Goal: Transaction & Acquisition: Download file/media

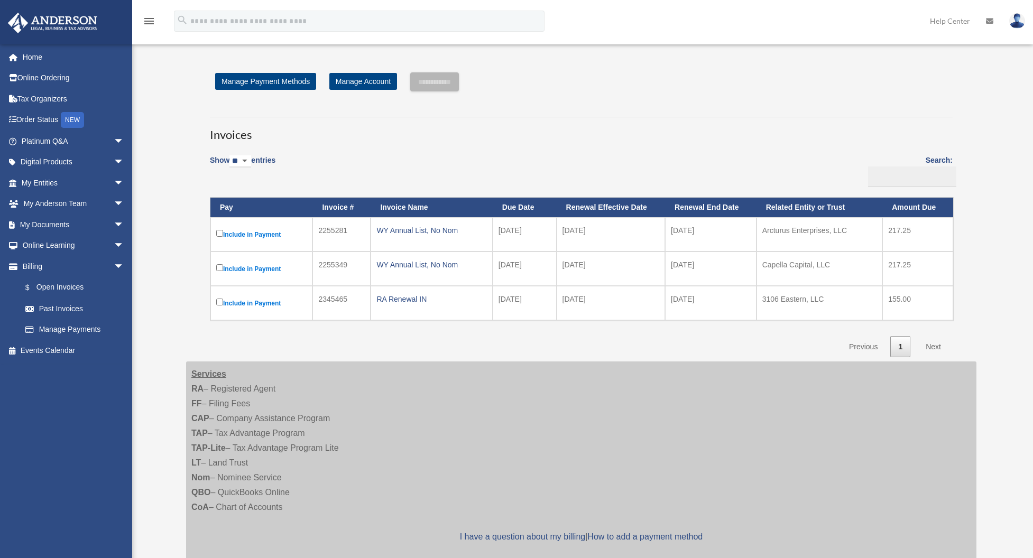
click at [40, 451] on div "wwariner@gmail.com Sign Out wwariner@gmail.com Home Online Ordering Tax Organiz…" at bounding box center [70, 283] width 140 height 479
click at [54, 222] on link "My Documents arrow_drop_down" at bounding box center [73, 224] width 133 height 21
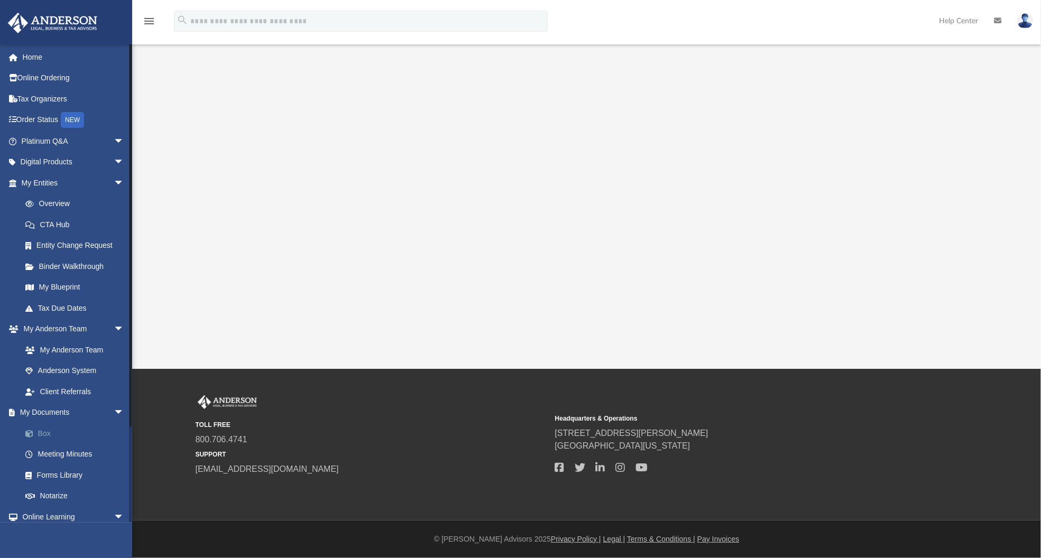
click at [47, 431] on link "Box" at bounding box center [77, 433] width 125 height 21
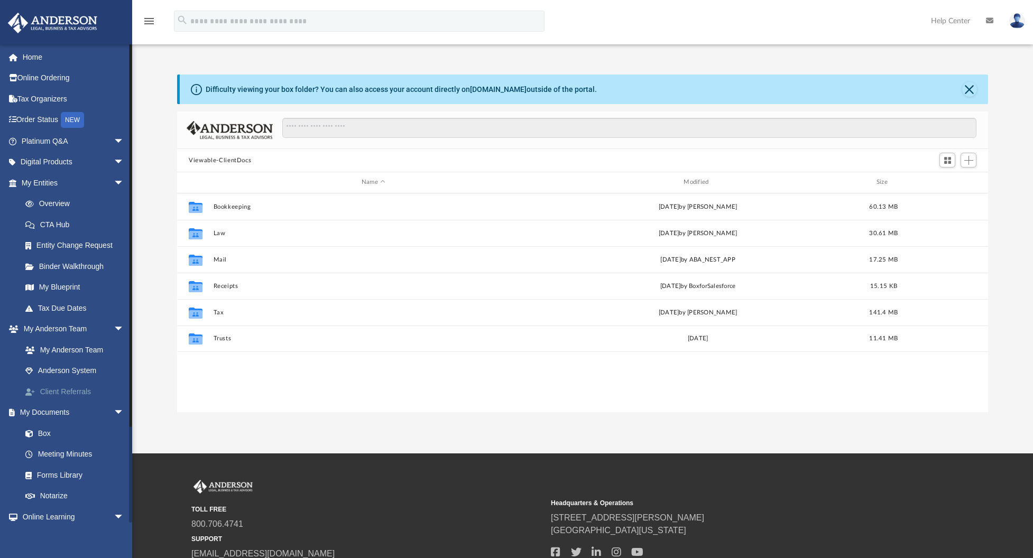
scroll to position [8, 9]
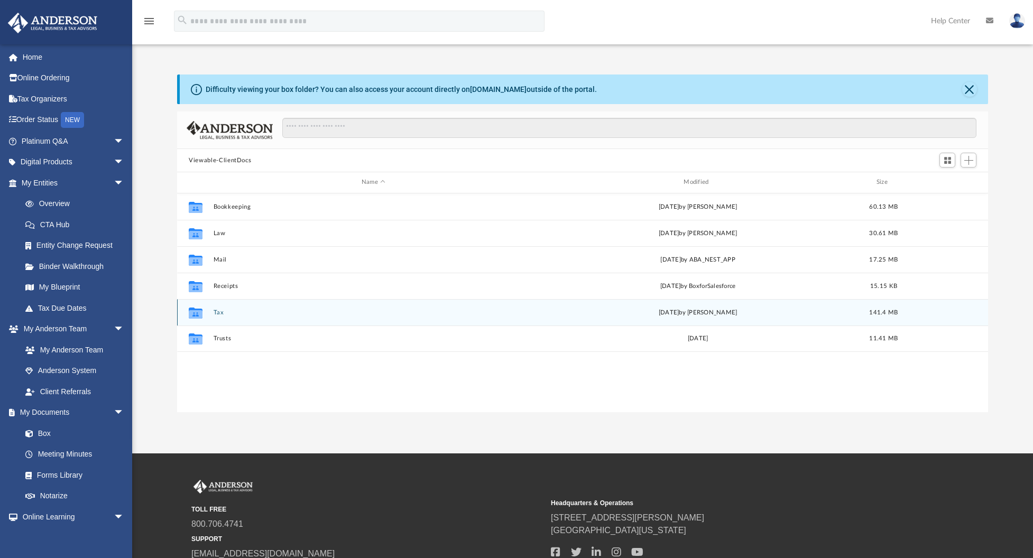
click at [217, 308] on div "Collaborated Folder Tax [DATE] by [PERSON_NAME] 141.4 MB" at bounding box center [582, 312] width 811 height 26
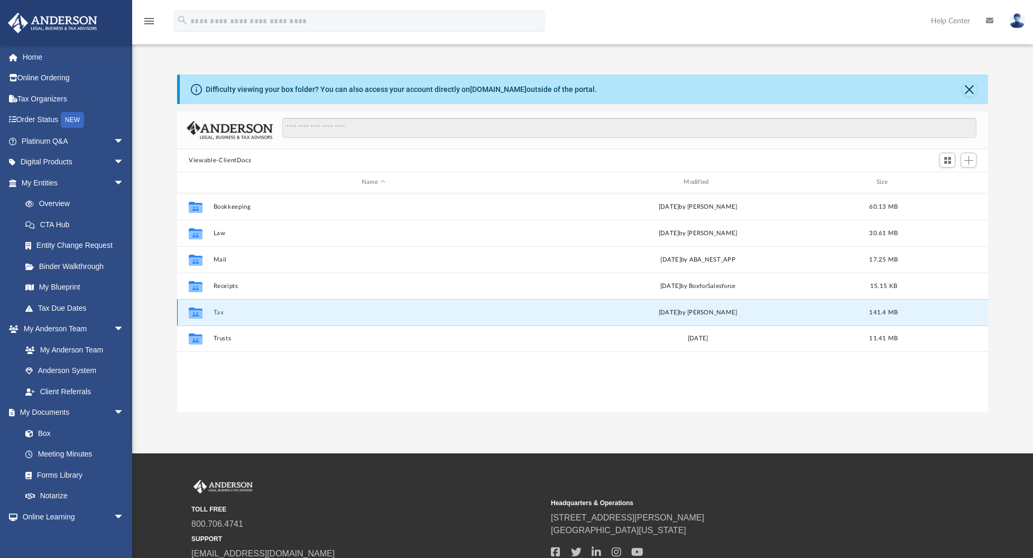
click at [219, 311] on button "Tax" at bounding box center [374, 312] width 320 height 7
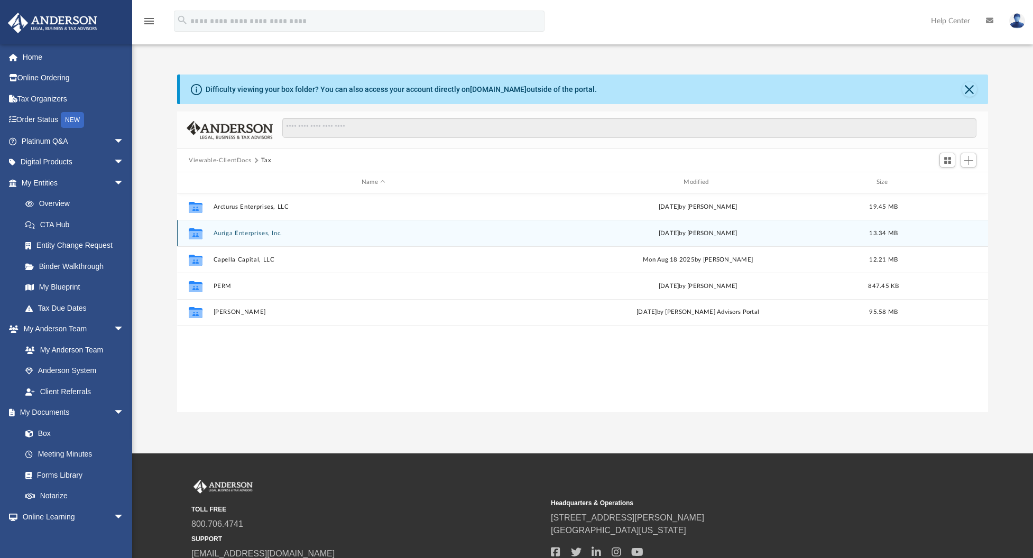
click at [240, 236] on button "Auriga Enterprises, Inc." at bounding box center [374, 233] width 320 height 7
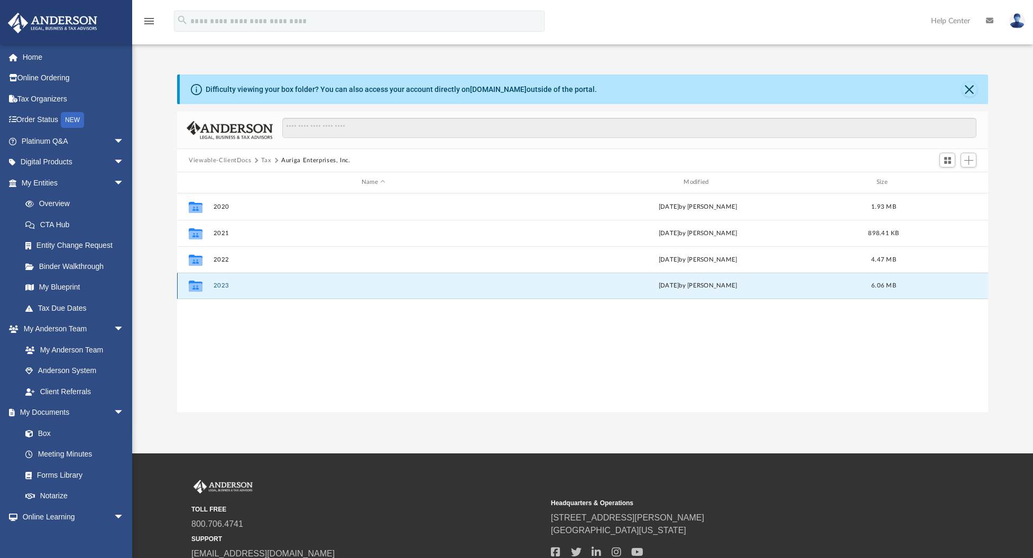
click at [222, 286] on button "2023" at bounding box center [374, 285] width 320 height 7
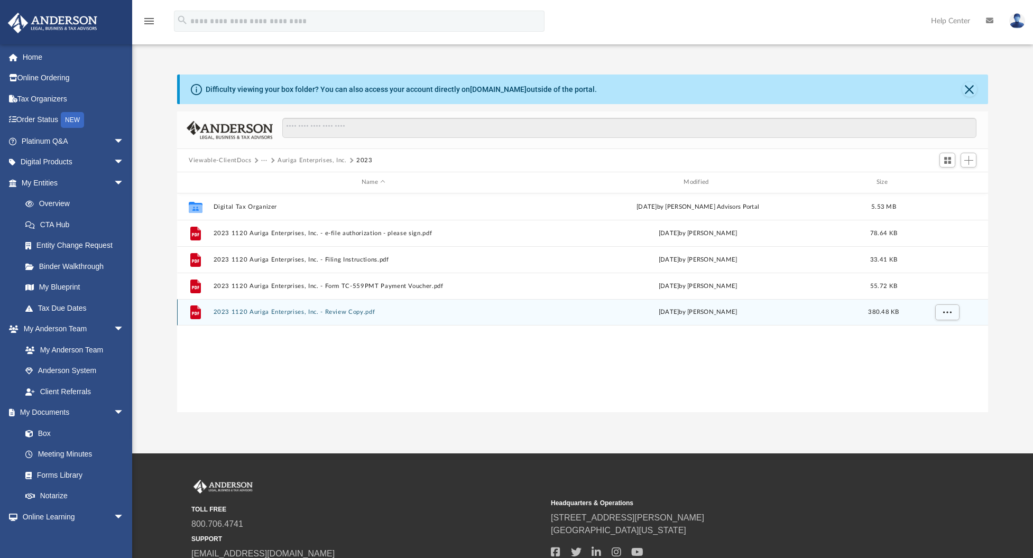
click at [241, 314] on button "2023 1120 Auriga Enterprises, Inc. - Review Copy.pdf" at bounding box center [374, 312] width 320 height 7
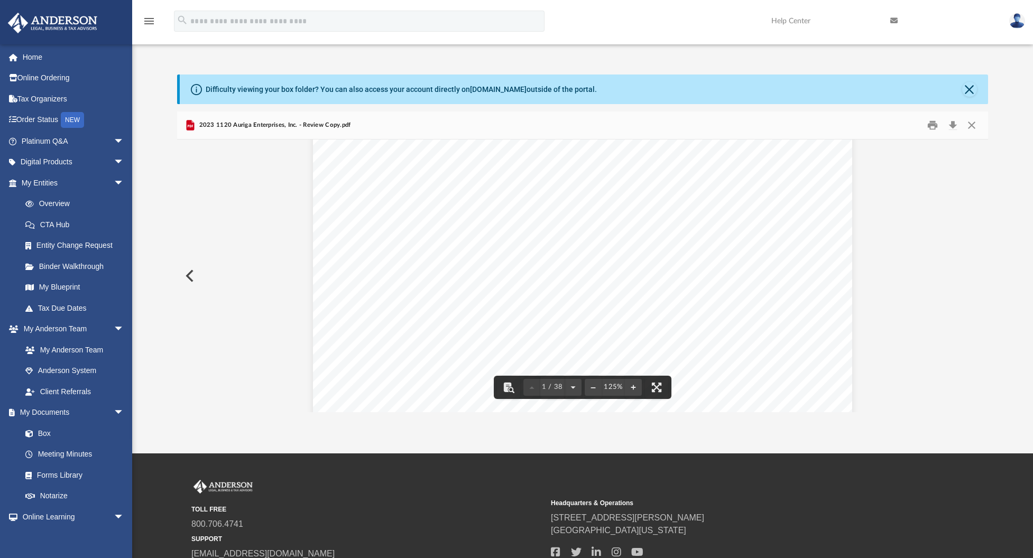
scroll to position [493, 0]
click at [953, 125] on button "Download" at bounding box center [952, 125] width 19 height 16
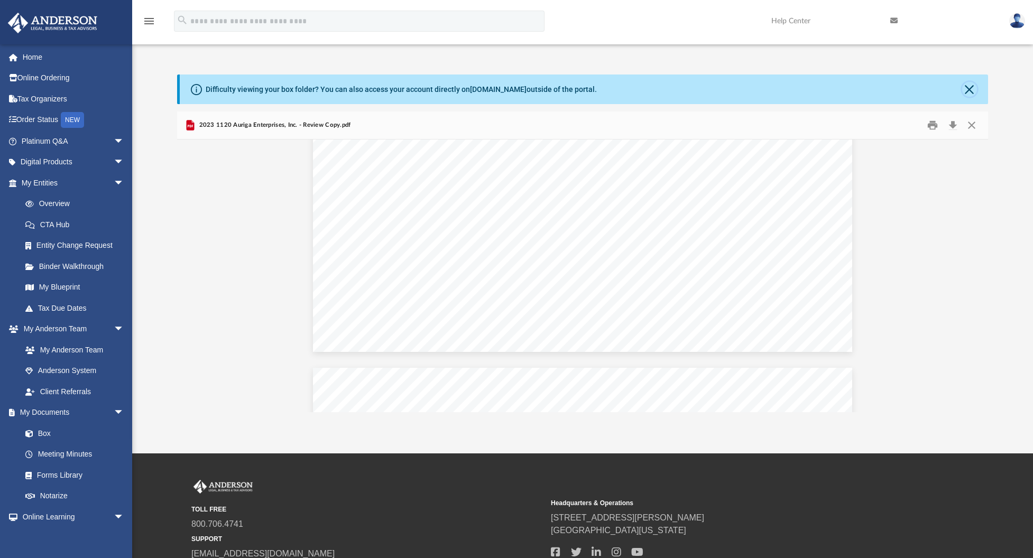
click at [970, 93] on button "Close" at bounding box center [969, 89] width 15 height 15
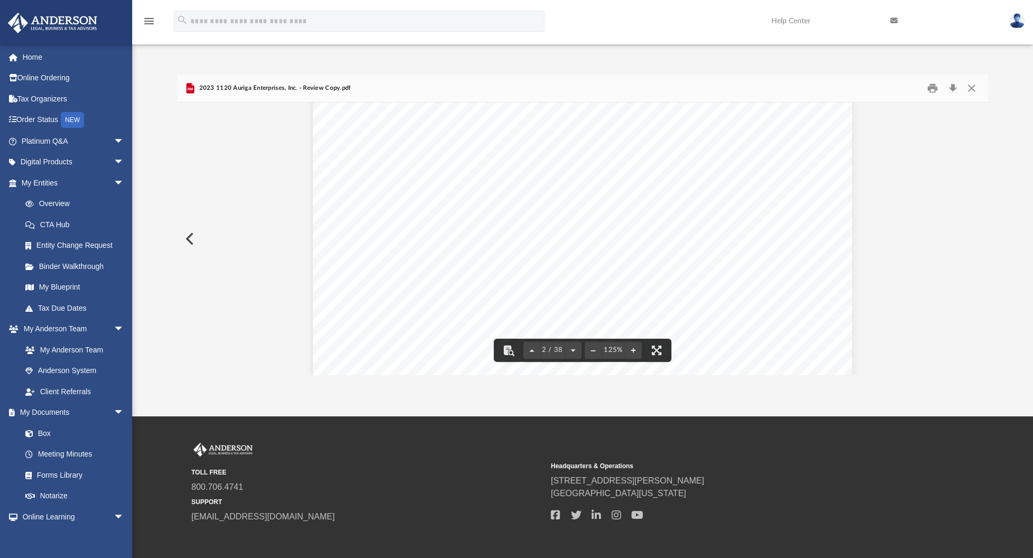
scroll to position [987, 0]
click at [636, 348] on button "File preview" at bounding box center [633, 350] width 17 height 23
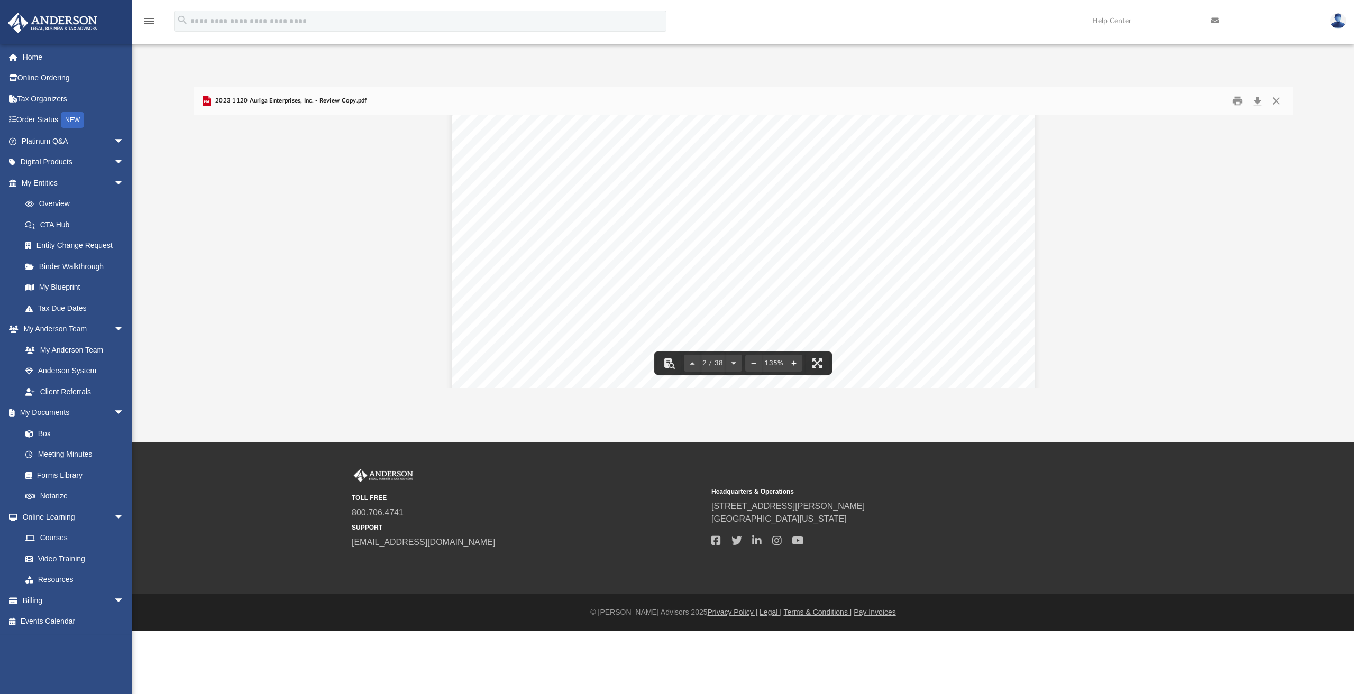
scroll to position [770, 0]
